Goal: Task Accomplishment & Management: Use online tool/utility

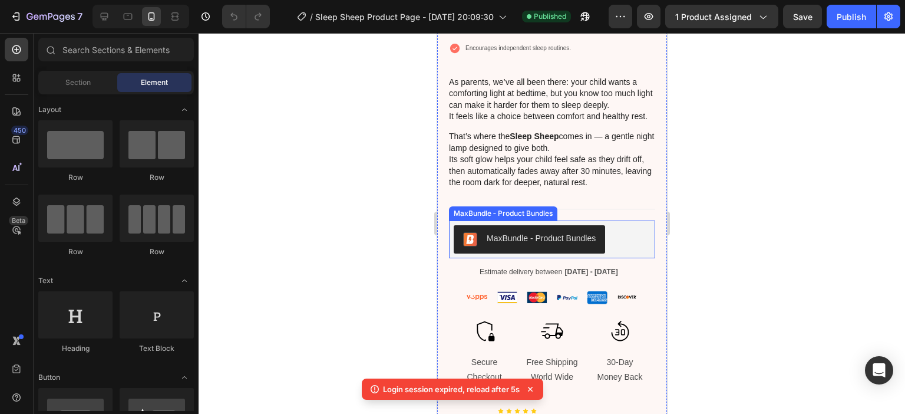
scroll to position [530, 0]
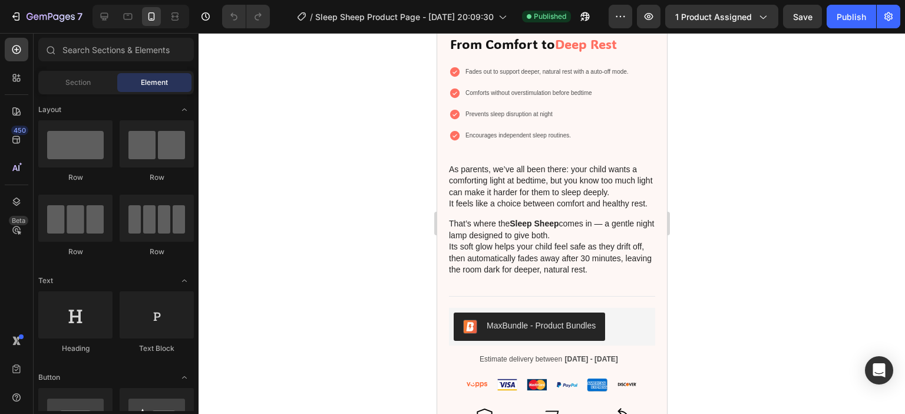
scroll to position [707, 0]
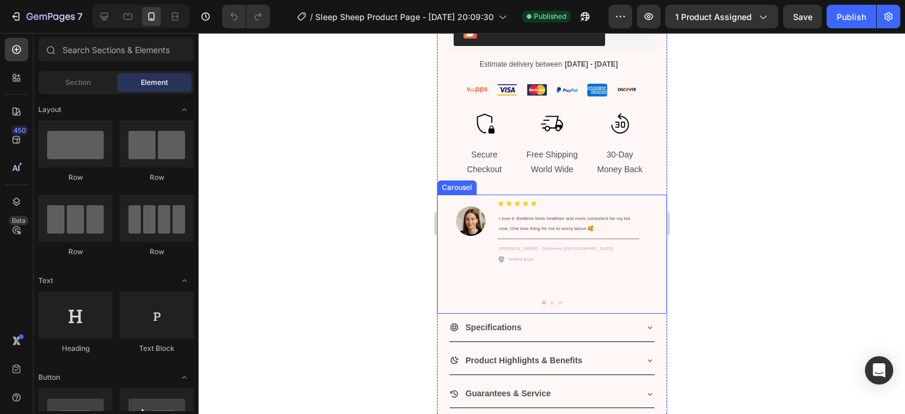
click at [644, 197] on div "Image I love it. Bedtime feels healthier and more consistent for my kid now. On…" at bounding box center [547, 244] width 202 height 101
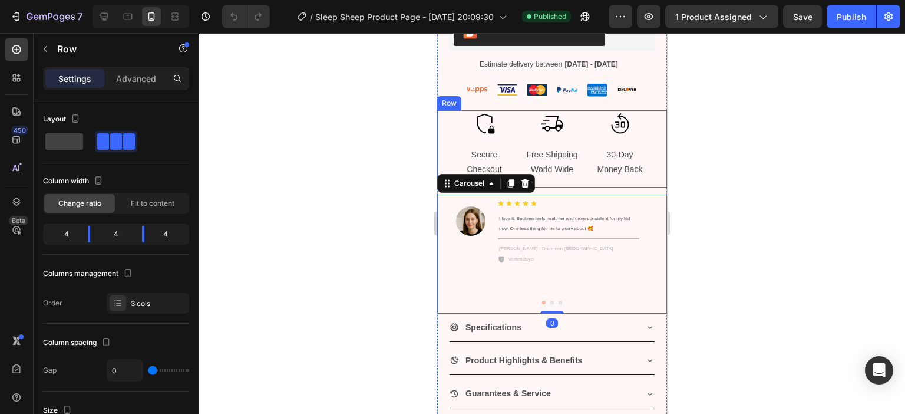
click at [651, 175] on div "Icon 30-Day Money Back Text Block" at bounding box center [628, 148] width 77 height 77
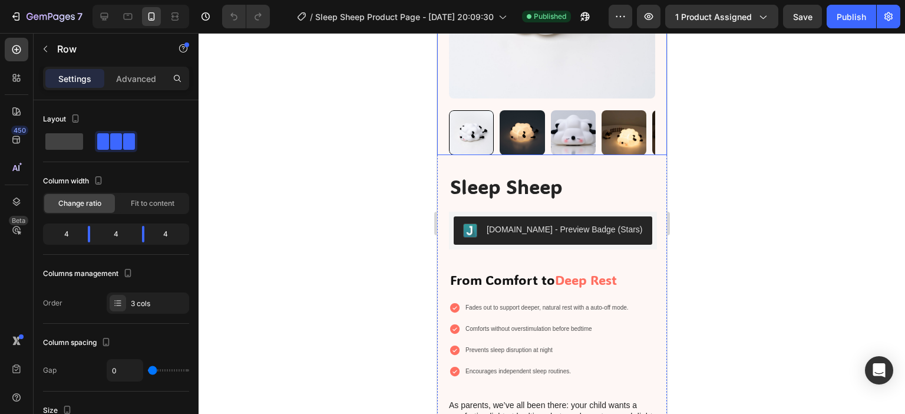
scroll to position [0, 0]
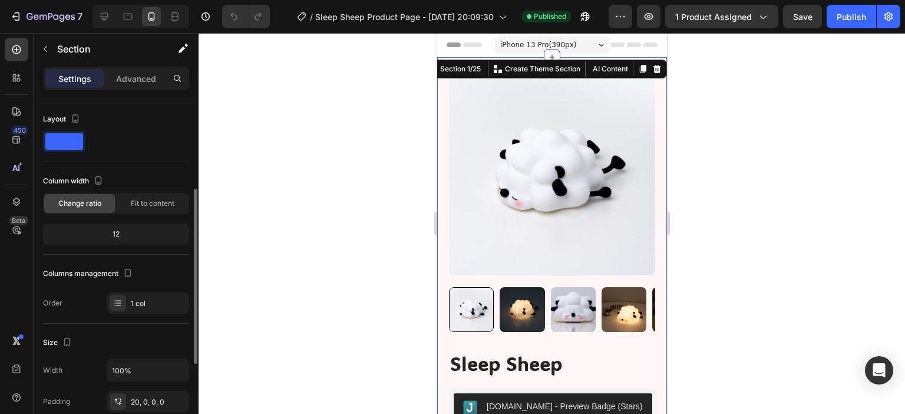
scroll to position [236, 0]
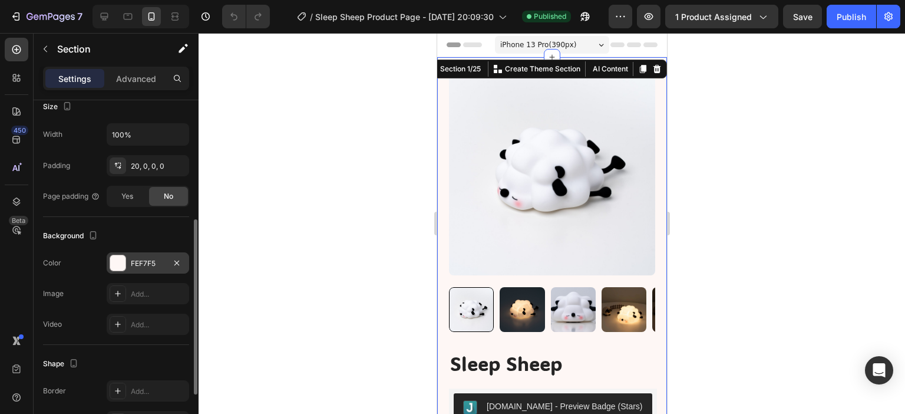
click at [139, 258] on div "FEF7F5" at bounding box center [148, 263] width 34 height 11
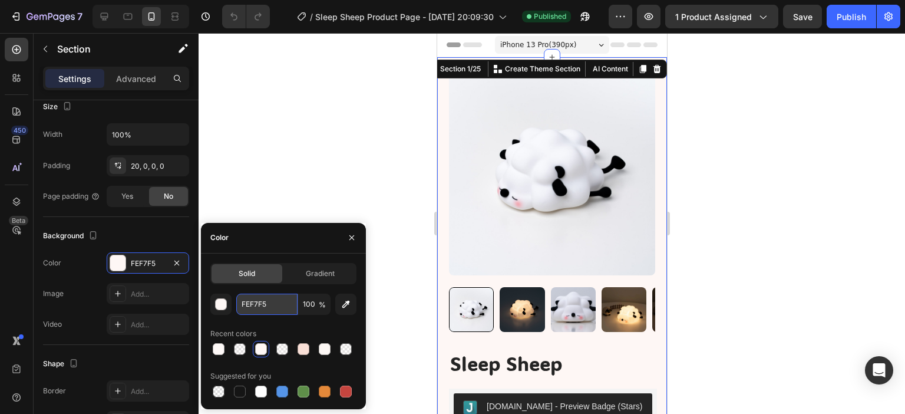
click at [256, 303] on input "FEF7F5" at bounding box center [266, 303] width 61 height 21
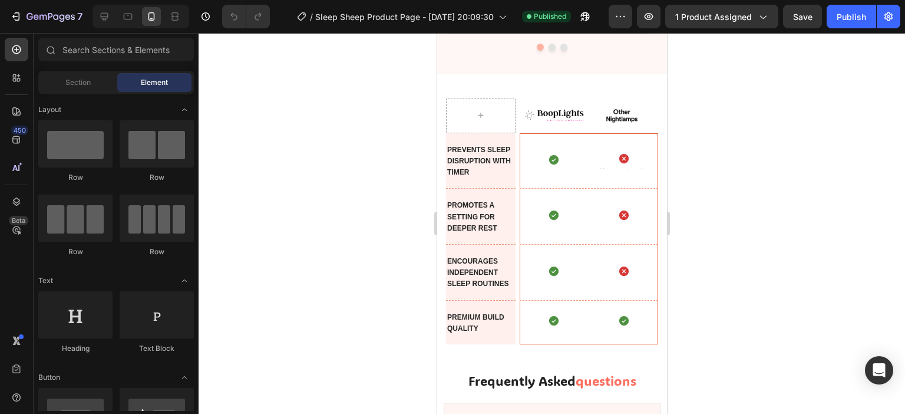
scroll to position [4186, 0]
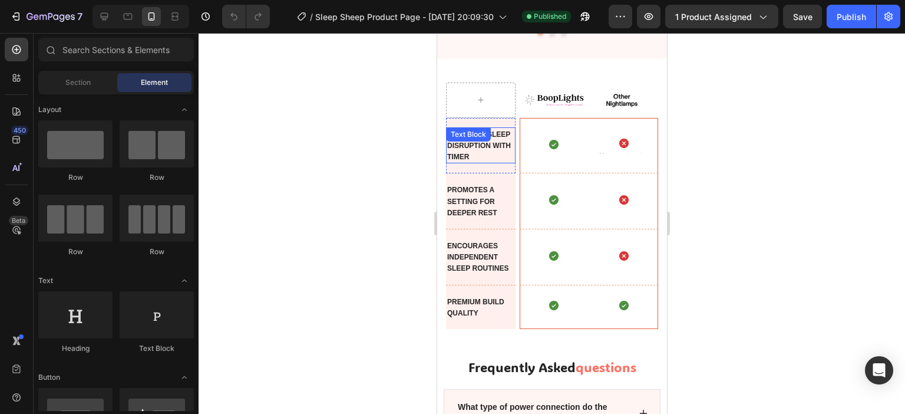
click at [498, 159] on p "Prevents sleep disruption with timer" at bounding box center [480, 145] width 67 height 34
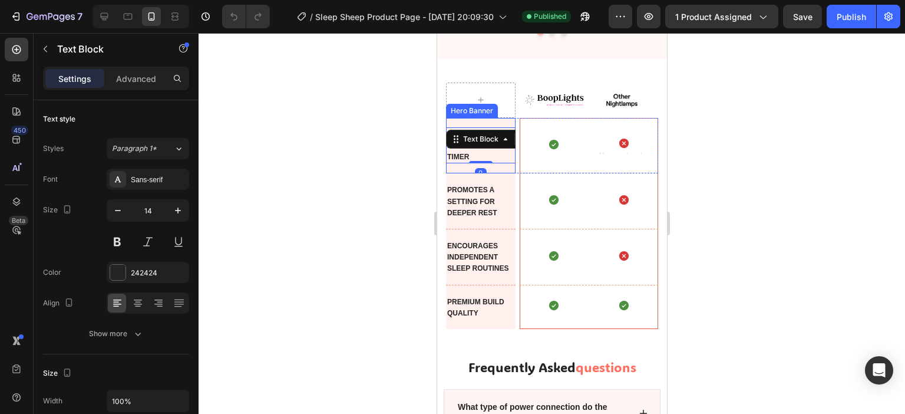
click at [498, 169] on div "Prevents sleep disruption with timer Text Block 0" at bounding box center [480, 145] width 70 height 55
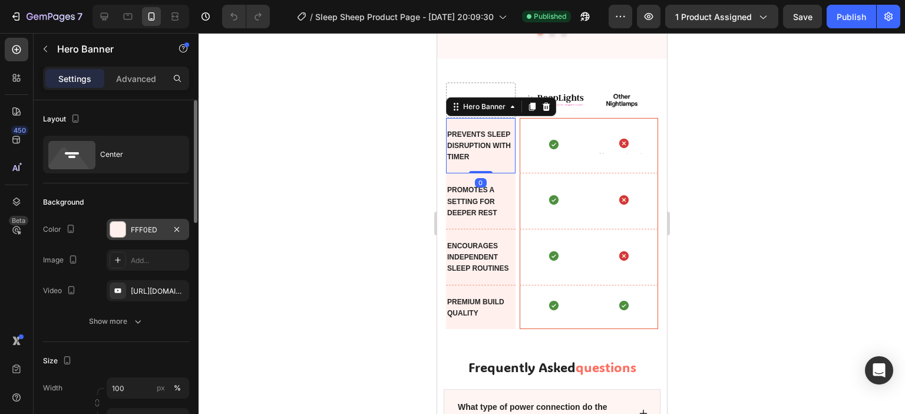
click at [137, 234] on div "FFF0ED" at bounding box center [148, 229] width 34 height 11
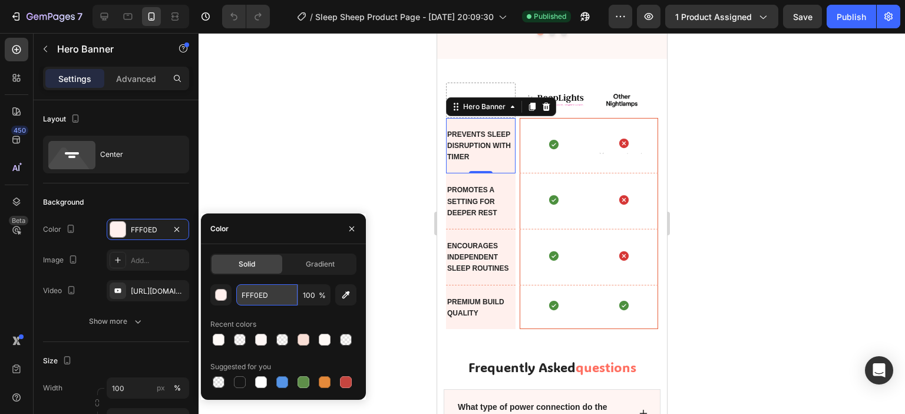
click at [252, 295] on input "FFF0ED" at bounding box center [266, 294] width 61 height 21
click at [339, 144] on div at bounding box center [552, 223] width 706 height 381
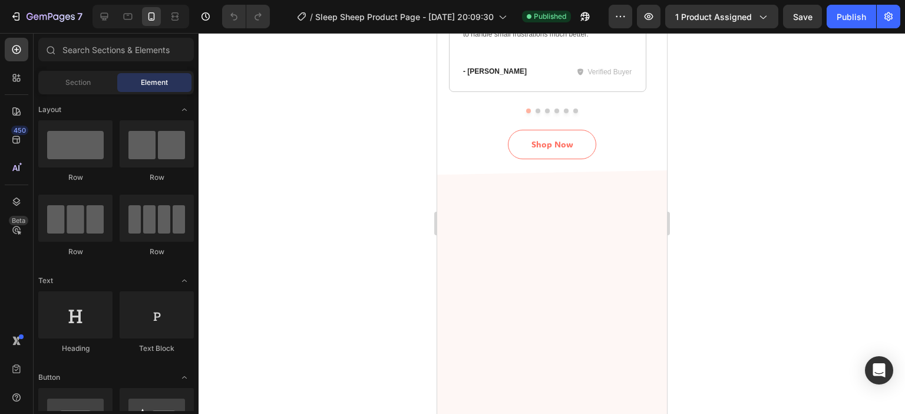
scroll to position [2713, 0]
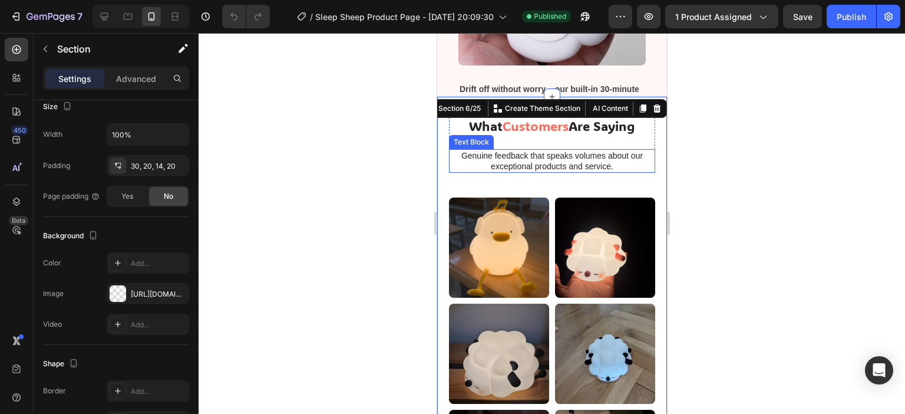
scroll to position [2423, 0]
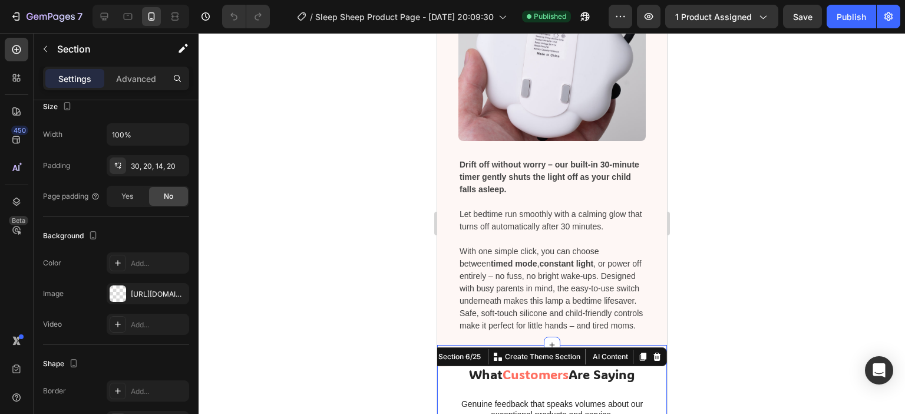
click at [337, 288] on div at bounding box center [552, 223] width 706 height 381
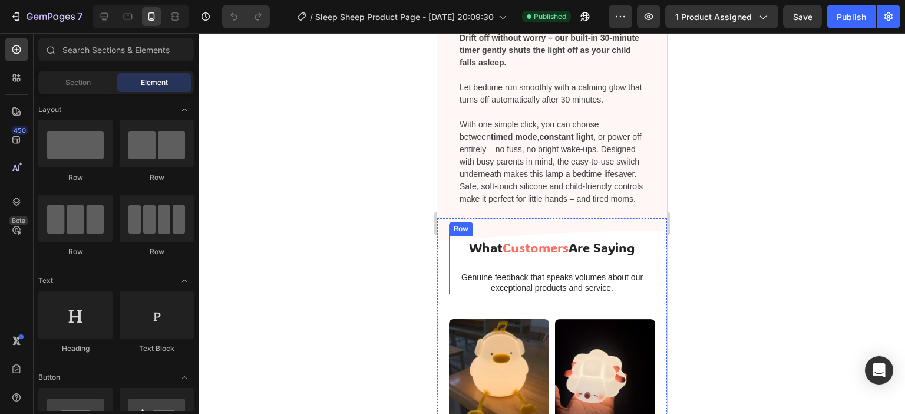
scroll to position [2599, 0]
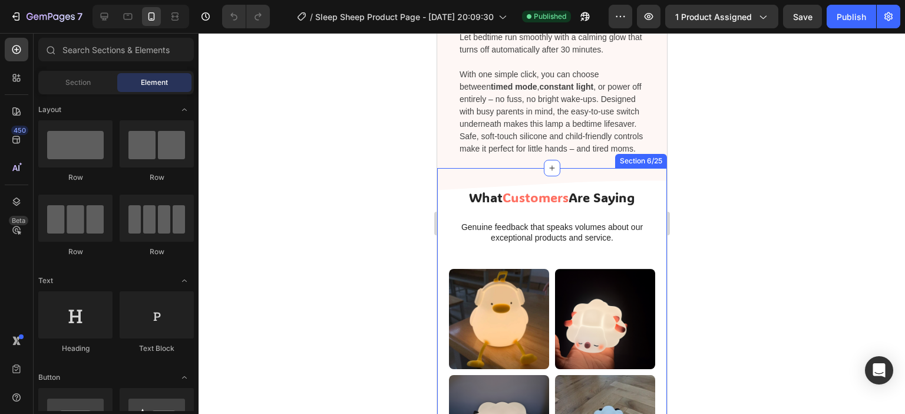
click at [444, 205] on div "What Customers Are Saying Heading Genuine feedback that speaks volumes about ou…" at bounding box center [552, 378] width 230 height 421
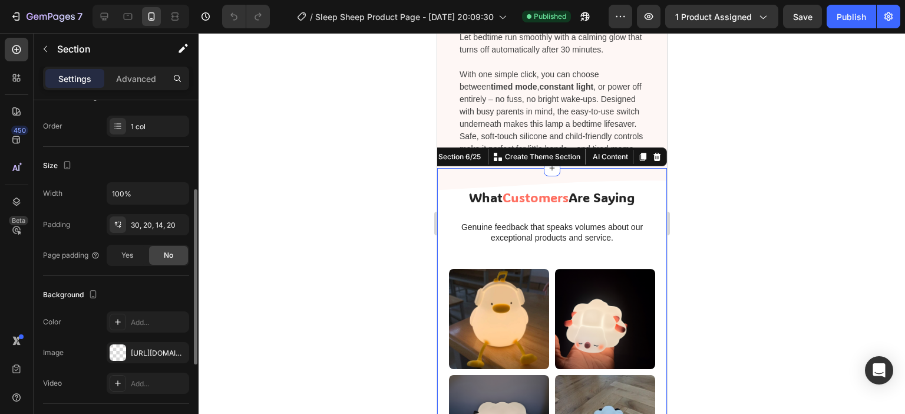
scroll to position [236, 0]
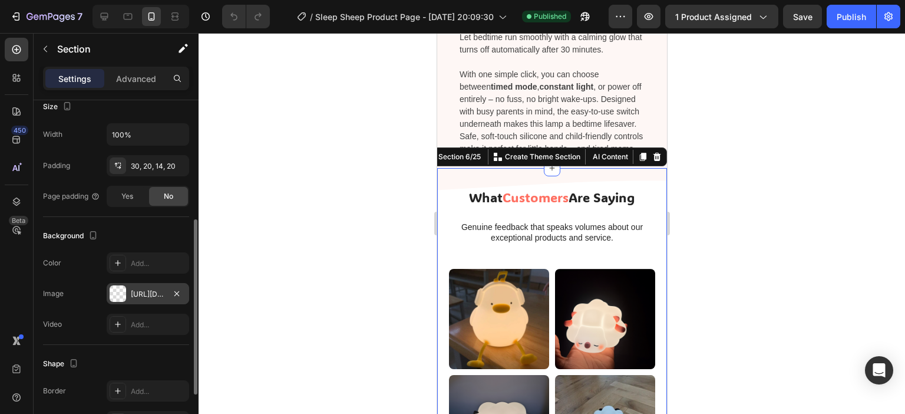
click at [123, 295] on div at bounding box center [118, 293] width 16 height 16
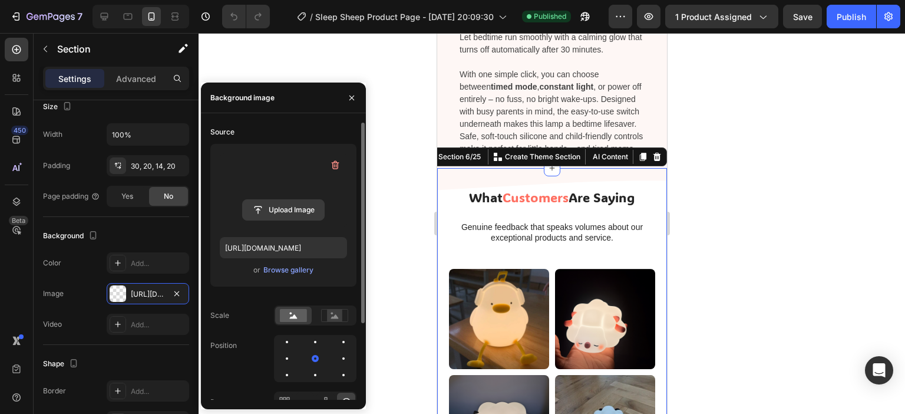
click at [278, 212] on input "file" at bounding box center [283, 210] width 81 height 20
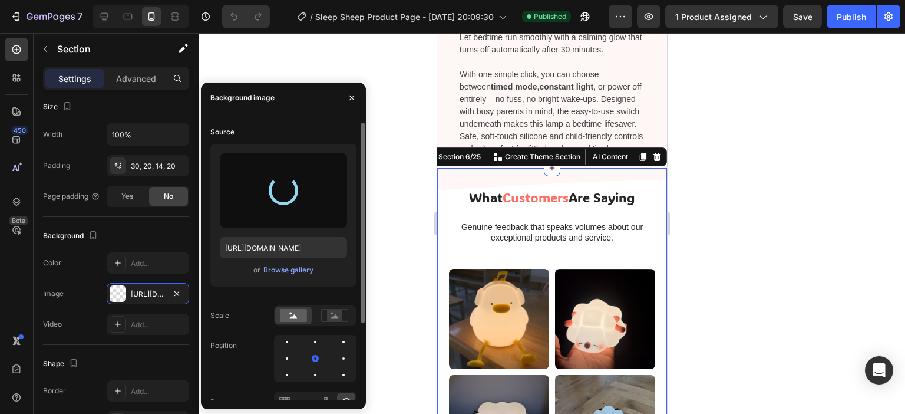
scroll to position [2717, 0]
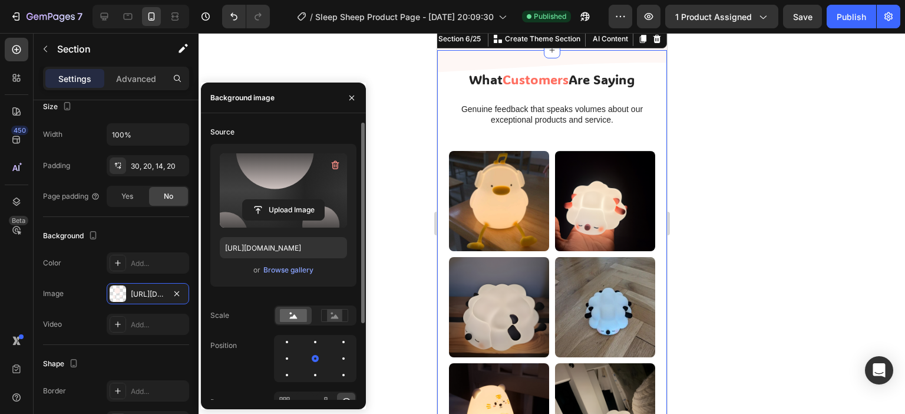
type input "[URL][DOMAIN_NAME]"
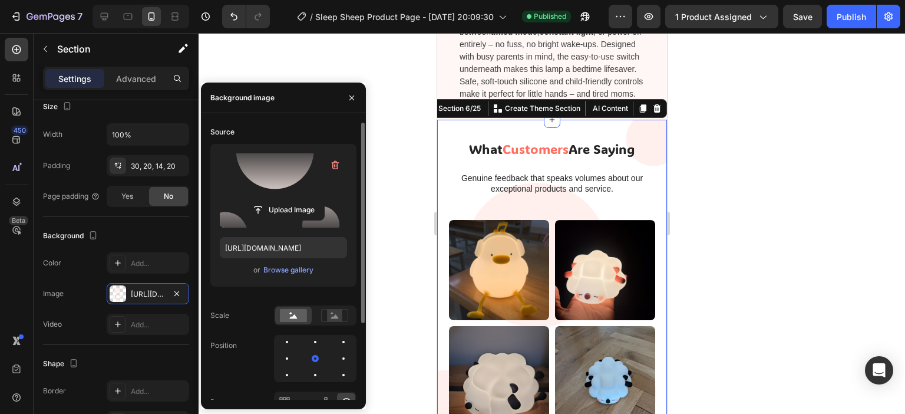
scroll to position [2599, 0]
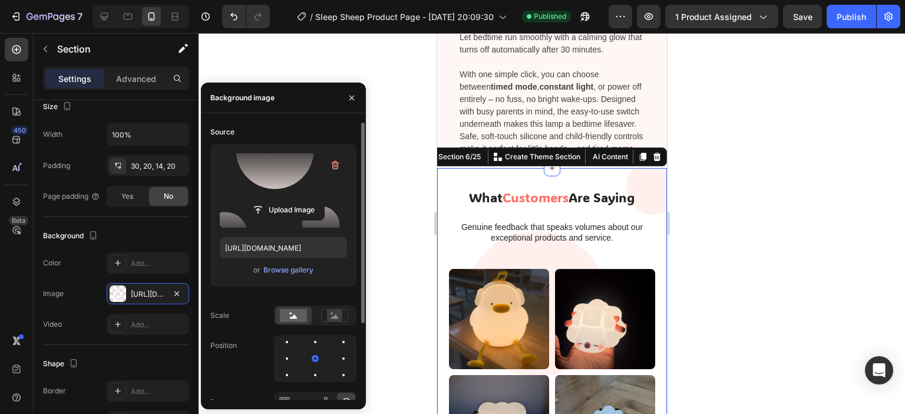
click at [764, 168] on div at bounding box center [552, 223] width 706 height 381
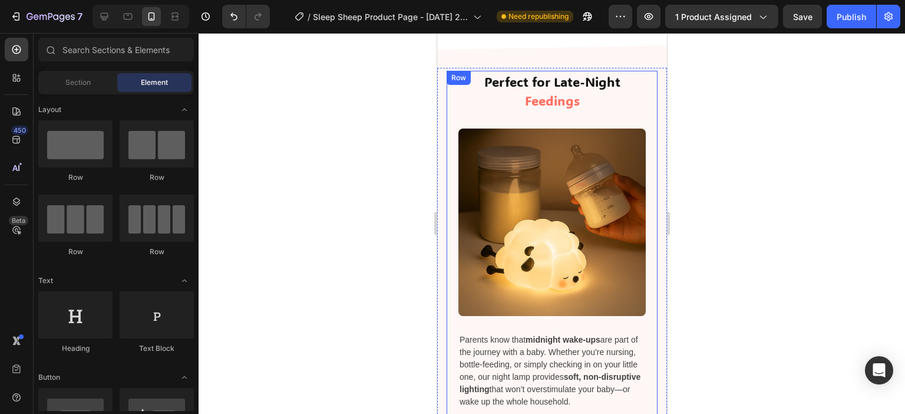
scroll to position [1740, 0]
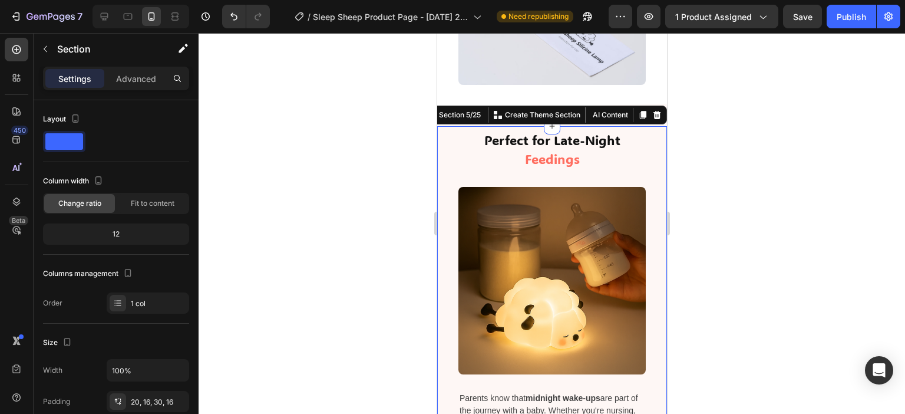
scroll to position [236, 0]
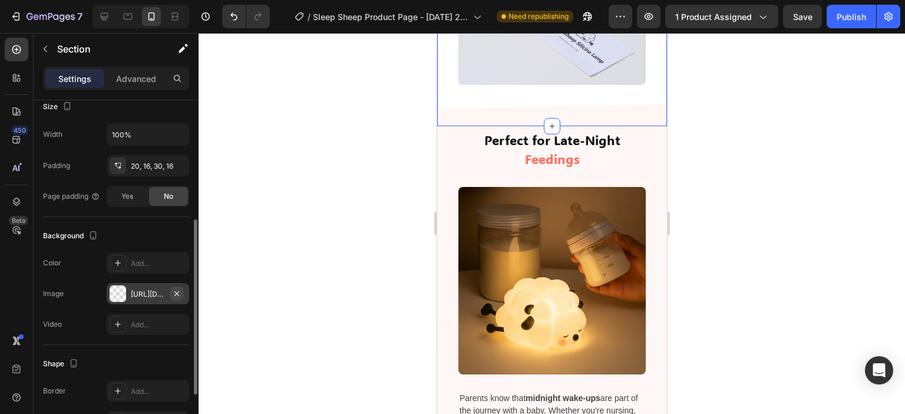
click at [178, 294] on icon "button" at bounding box center [176, 293] width 9 height 9
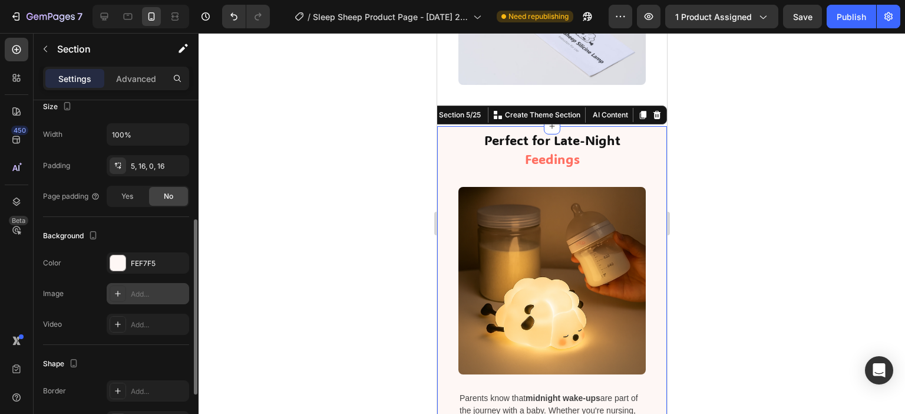
click at [179, 289] on div "Add..." at bounding box center [158, 294] width 55 height 11
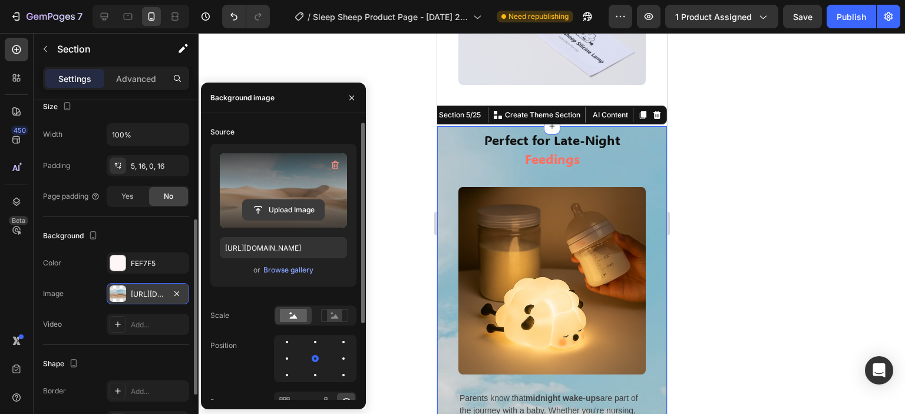
click at [286, 203] on input "file" at bounding box center [283, 210] width 81 height 20
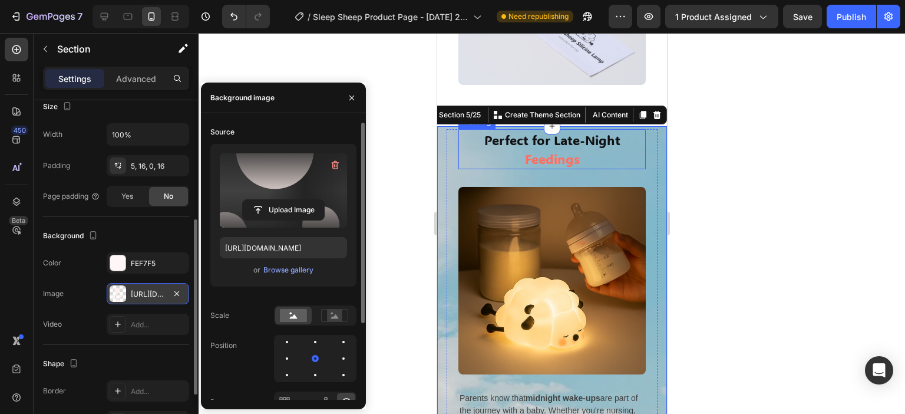
type input "[URL][DOMAIN_NAME]"
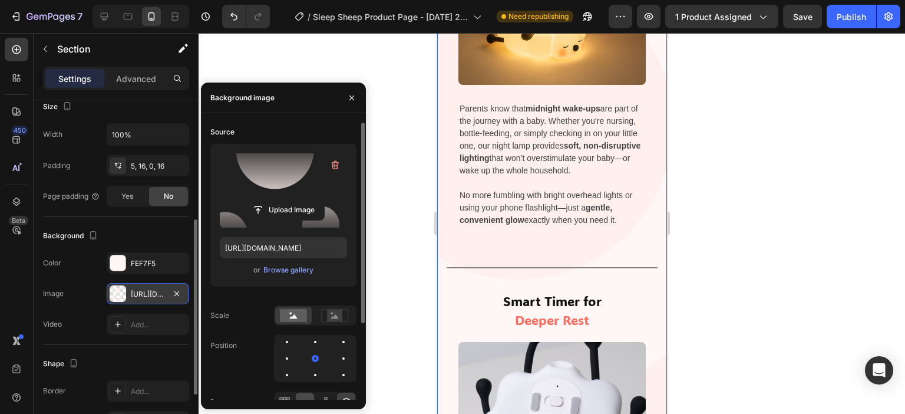
scroll to position [105, 0]
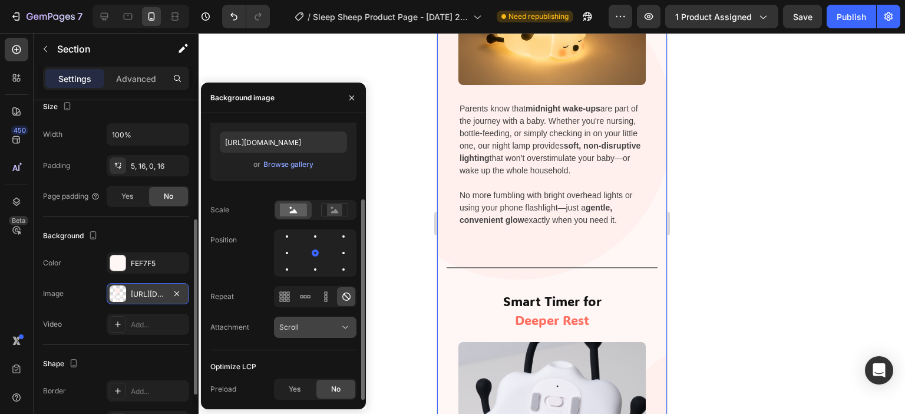
click at [323, 329] on div "Scroll" at bounding box center [309, 327] width 60 height 11
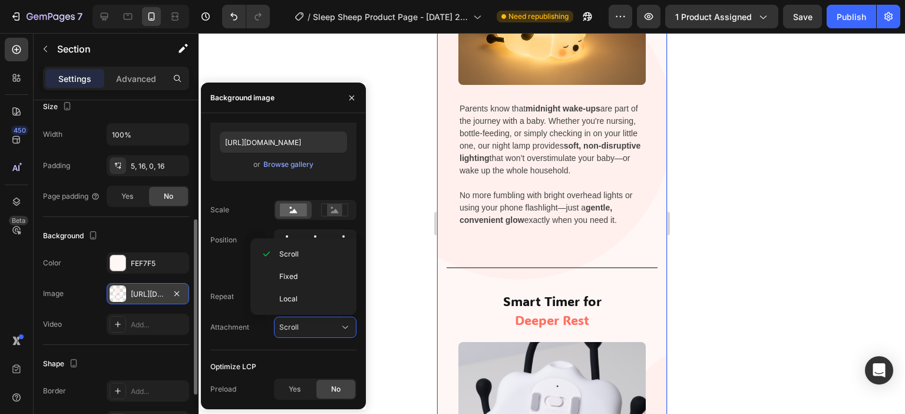
click at [754, 181] on div at bounding box center [552, 223] width 706 height 381
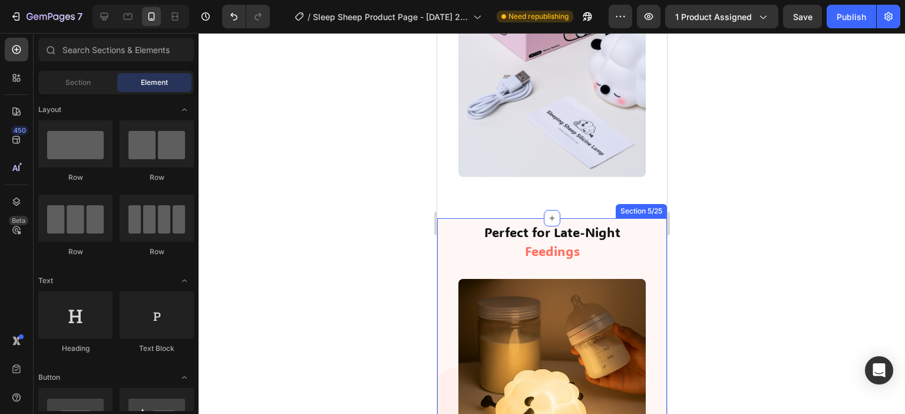
scroll to position [1799, 0]
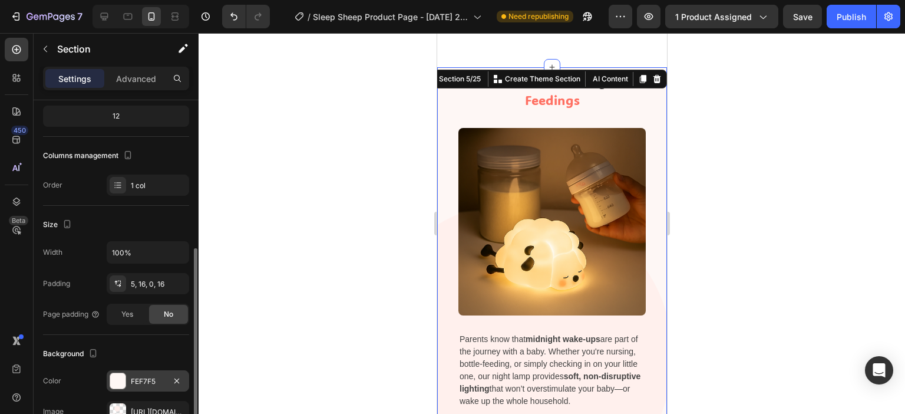
scroll to position [177, 0]
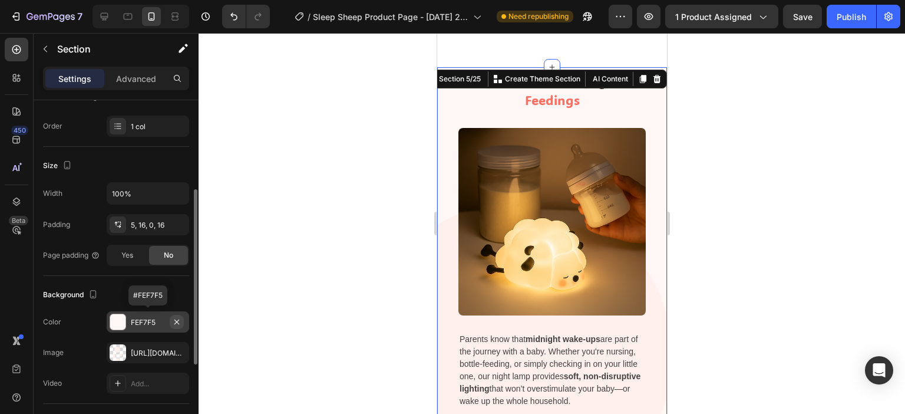
click at [180, 322] on icon "button" at bounding box center [176, 321] width 9 height 9
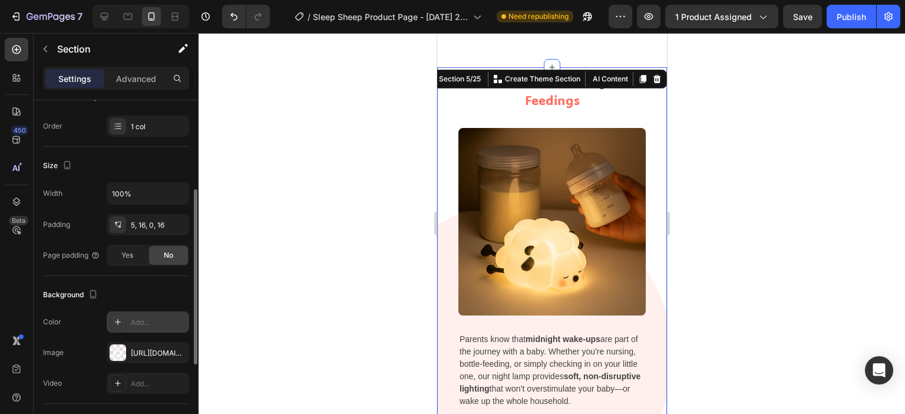
click at [763, 154] on div at bounding box center [552, 223] width 706 height 381
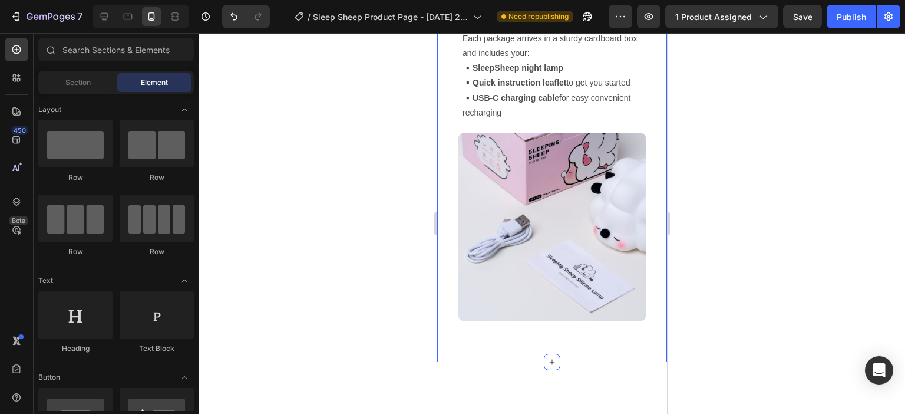
scroll to position [1327, 0]
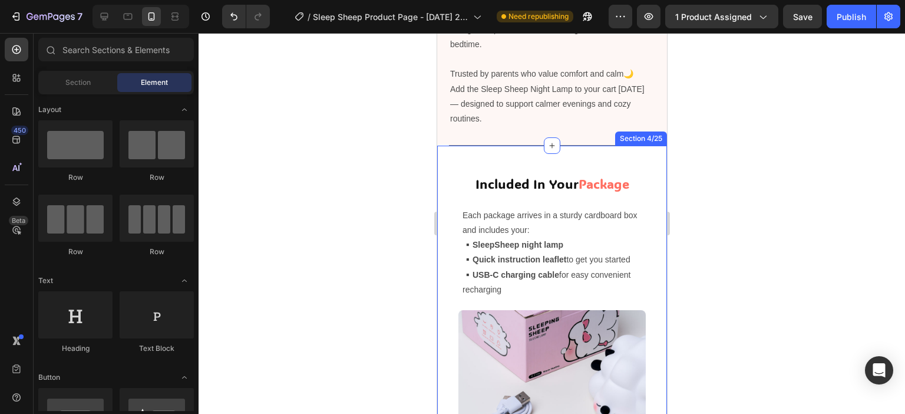
click at [652, 175] on div "Included In Your Package Heading Each package arrives in a sturdy cardboard box…" at bounding box center [552, 342] width 230 height 393
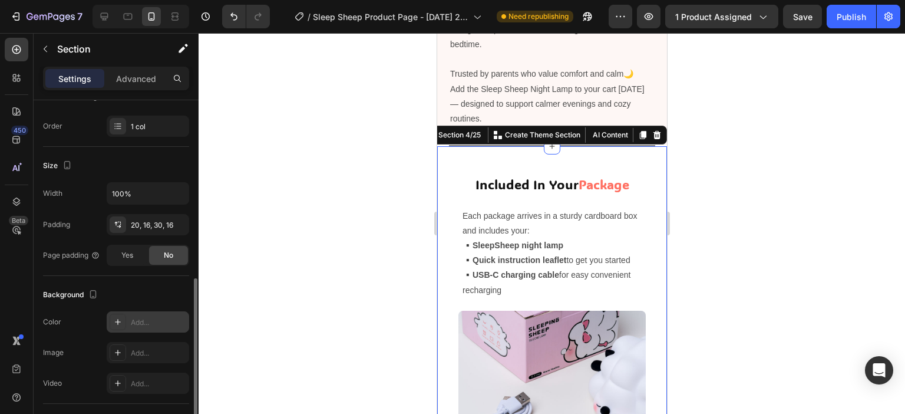
scroll to position [236, 0]
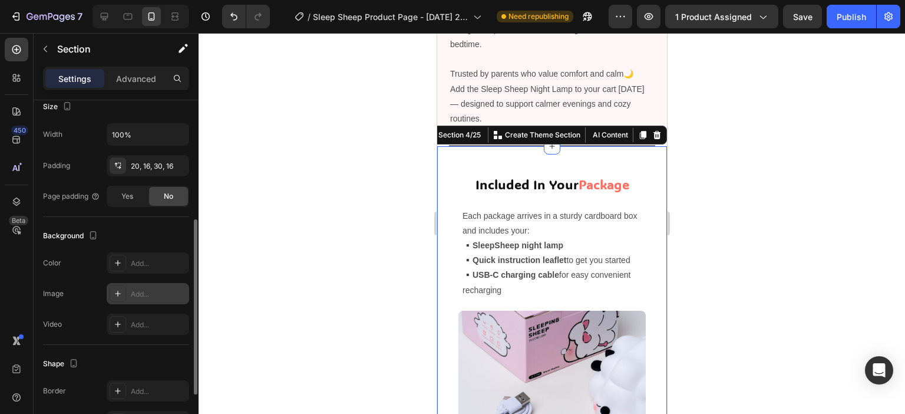
click at [148, 293] on div "Add..." at bounding box center [158, 294] width 55 height 11
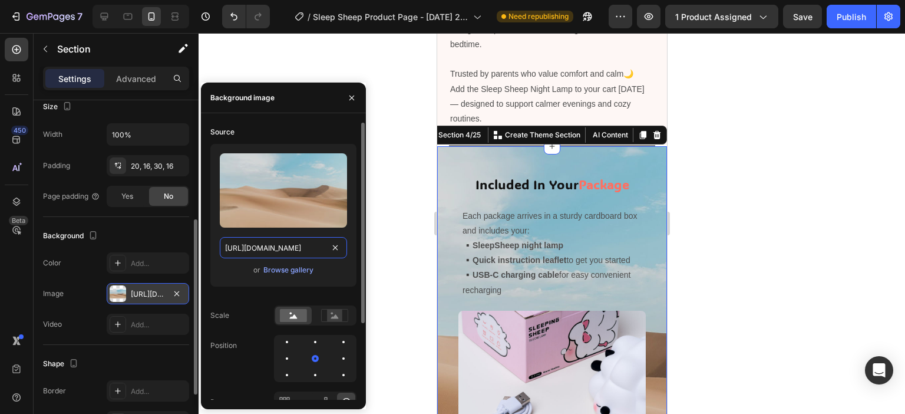
click at [305, 246] on input "[URL][DOMAIN_NAME]" at bounding box center [283, 247] width 127 height 21
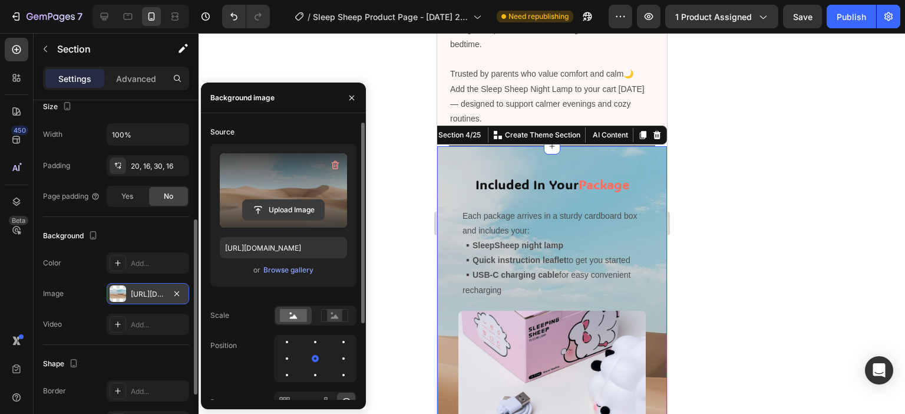
click at [289, 203] on input "file" at bounding box center [283, 210] width 81 height 20
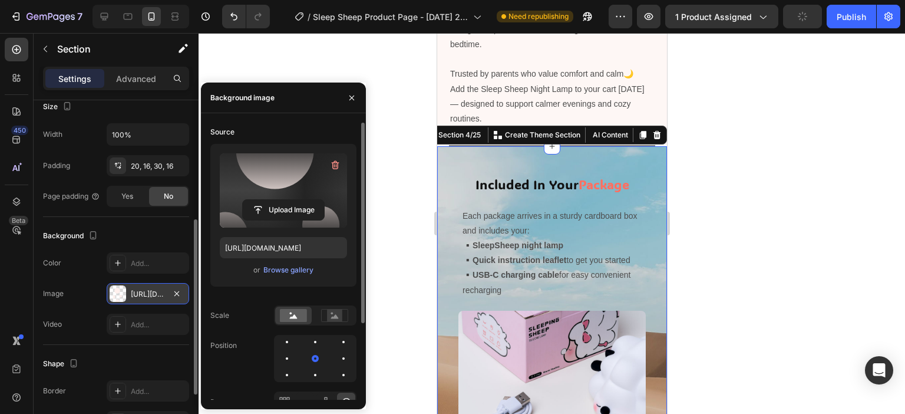
type input "[URL][DOMAIN_NAME]"
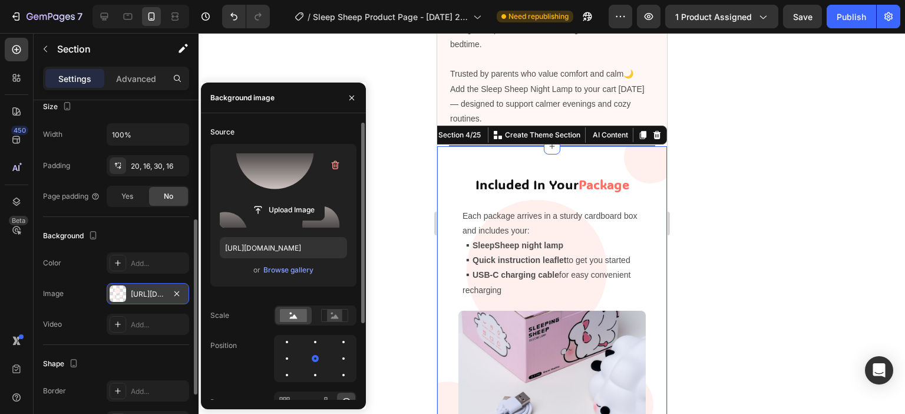
click at [827, 154] on div at bounding box center [552, 223] width 706 height 381
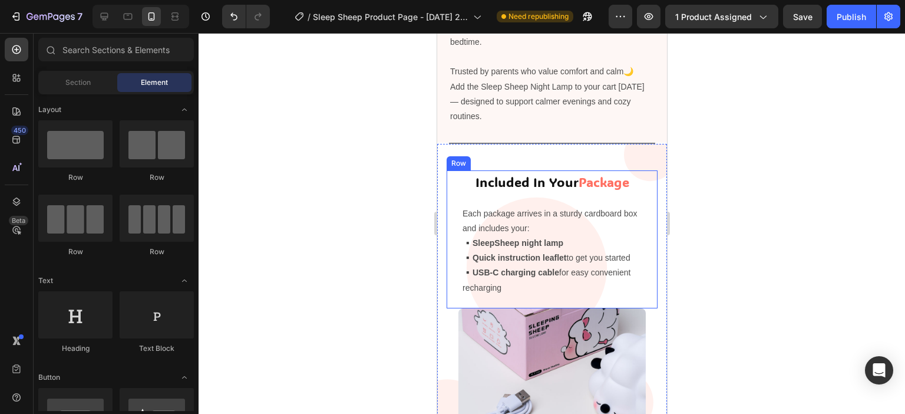
scroll to position [1327, 0]
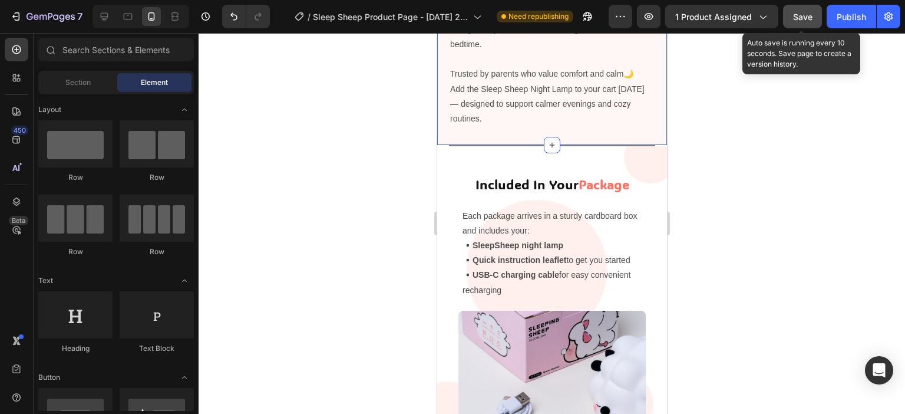
click at [794, 19] on span "Save" at bounding box center [802, 17] width 19 height 10
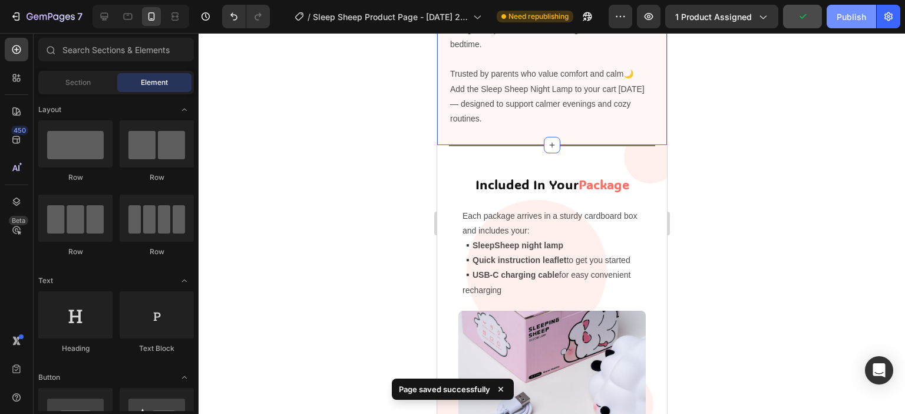
click at [843, 17] on div "Publish" at bounding box center [851, 17] width 29 height 12
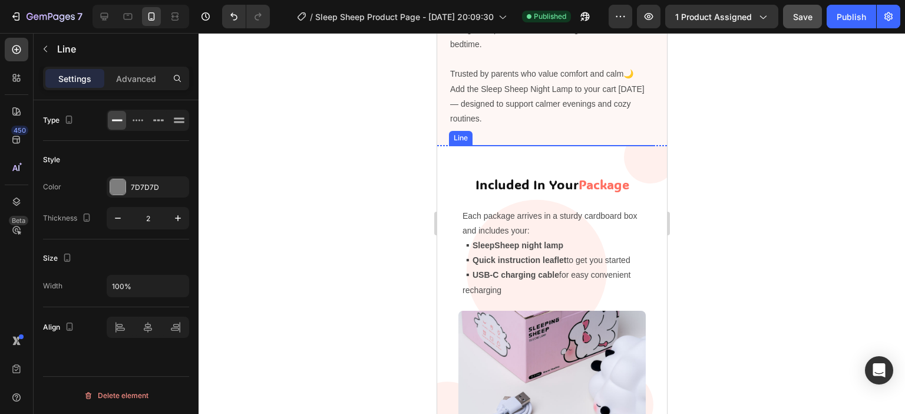
click at [517, 145] on div at bounding box center [551, 145] width 206 height 1
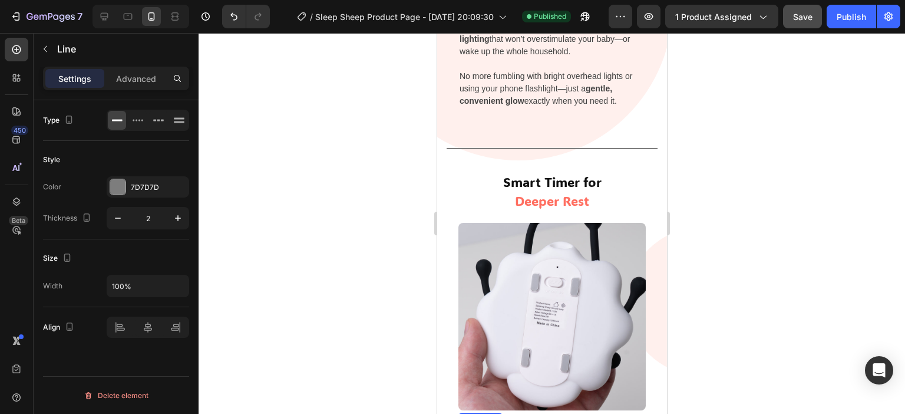
scroll to position [2565, 0]
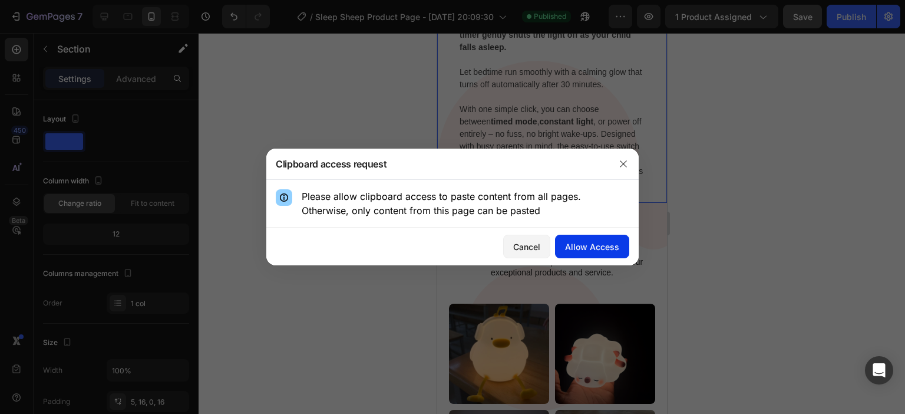
click at [604, 243] on div "Allow Access" at bounding box center [592, 246] width 54 height 12
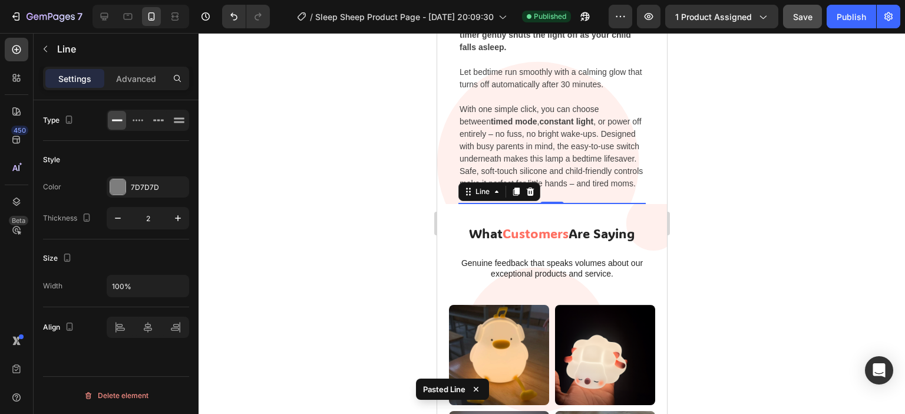
click at [797, 168] on div at bounding box center [552, 223] width 706 height 381
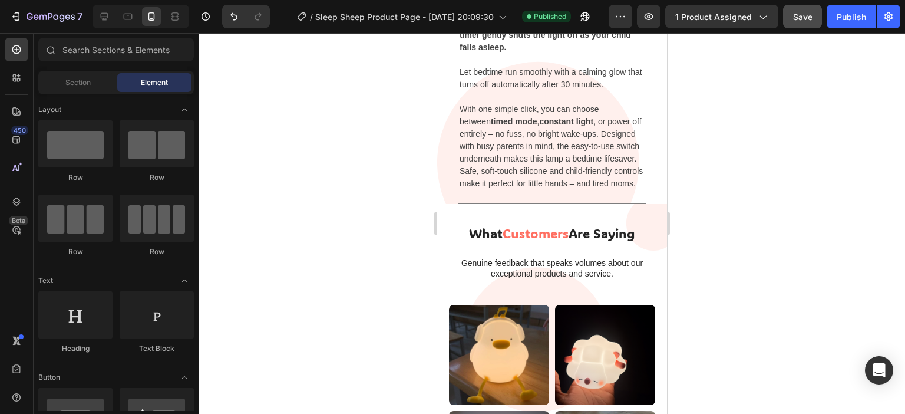
click at [840, 151] on div at bounding box center [552, 223] width 706 height 381
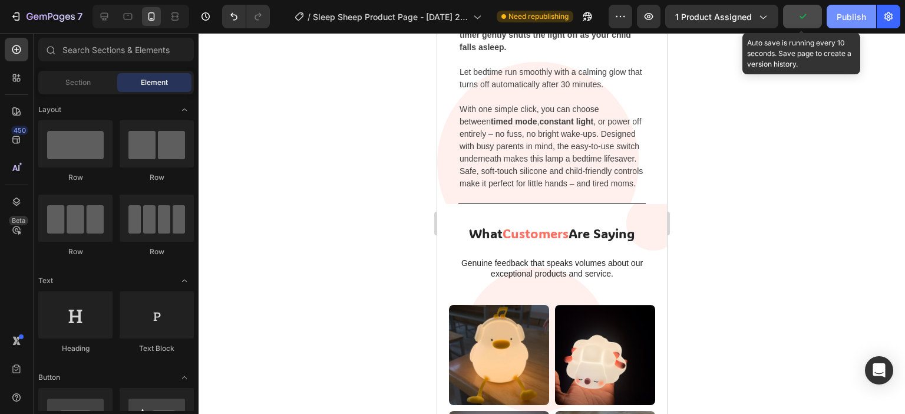
click at [855, 21] on div "Publish" at bounding box center [851, 17] width 29 height 12
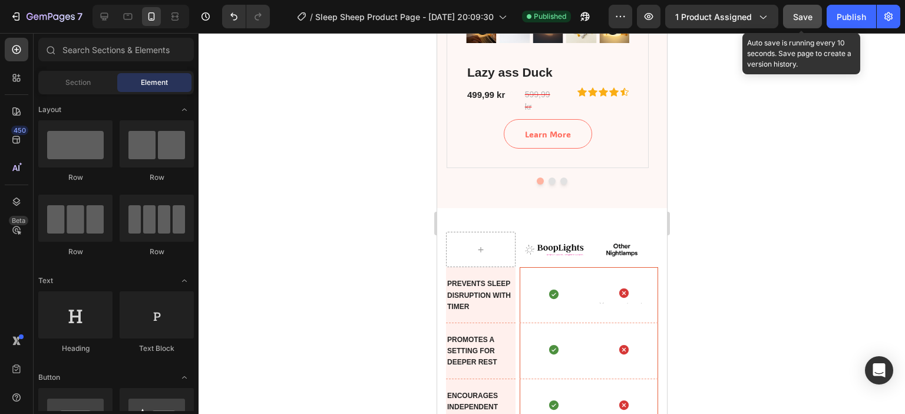
scroll to position [3920, 0]
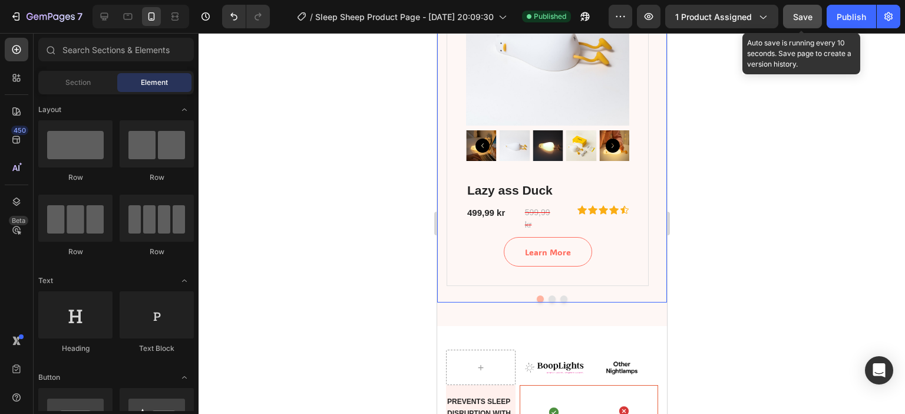
click at [548, 295] on button "Dot" at bounding box center [551, 298] width 7 height 7
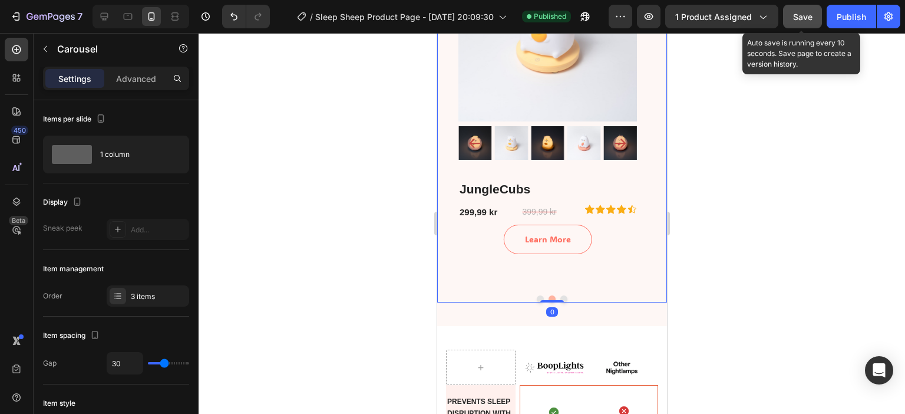
click at [560, 297] on button "Dot" at bounding box center [563, 298] width 7 height 7
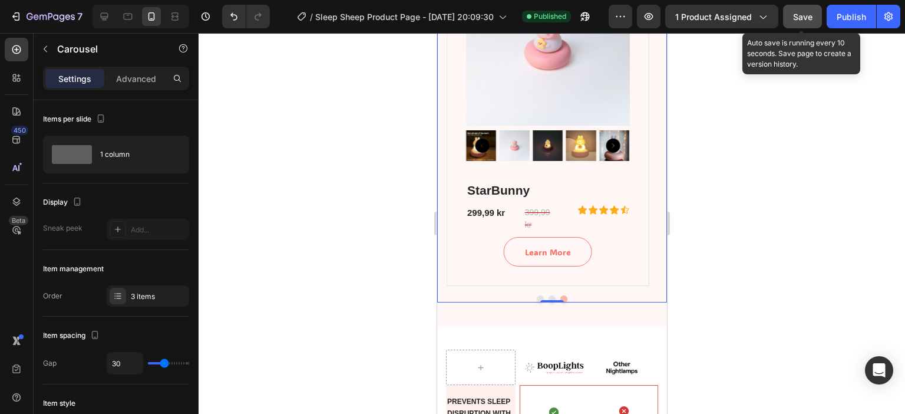
click at [537, 298] on button "Dot" at bounding box center [539, 298] width 7 height 7
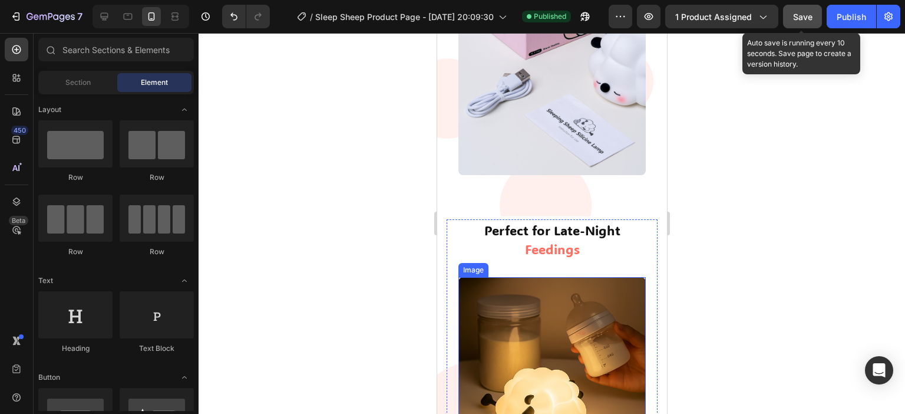
scroll to position [1591, 0]
